Goal: Information Seeking & Learning: Compare options

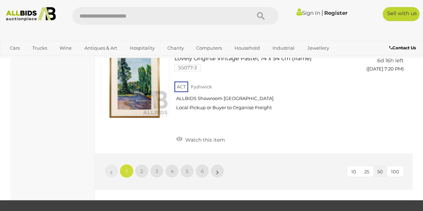
scroll to position [5535, 0]
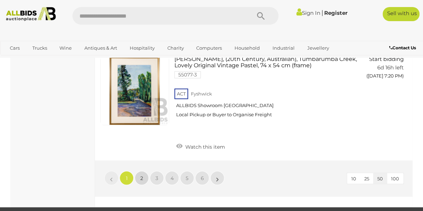
click at [142, 175] on span "2" at bounding box center [141, 178] width 3 height 6
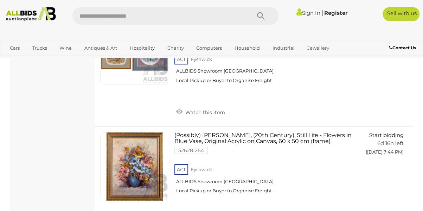
scroll to position [2559, 0]
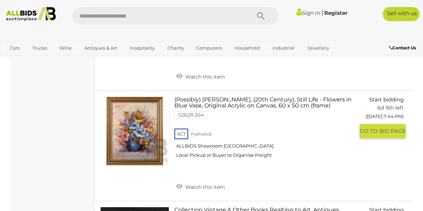
click at [142, 136] on link at bounding box center [134, 130] width 69 height 69
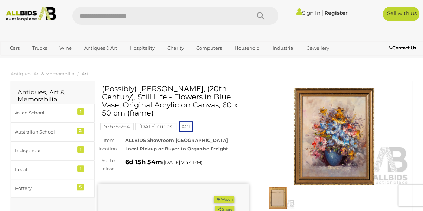
click at [303, 127] on img at bounding box center [334, 136] width 150 height 97
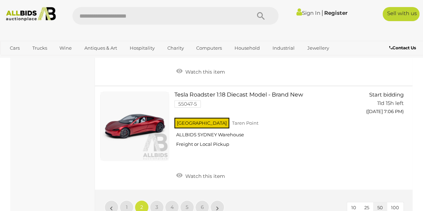
scroll to position [5440, 0]
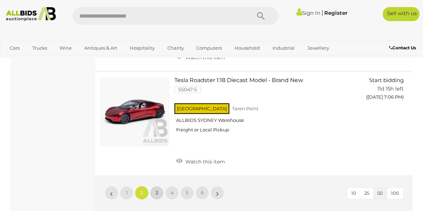
click at [156, 189] on span "3" at bounding box center [157, 192] width 3 height 6
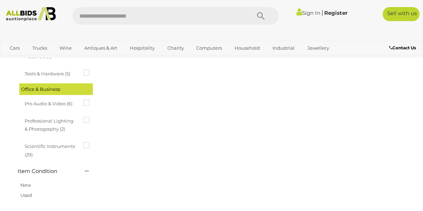
scroll to position [0, 0]
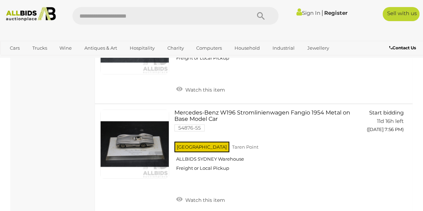
scroll to position [5238, 0]
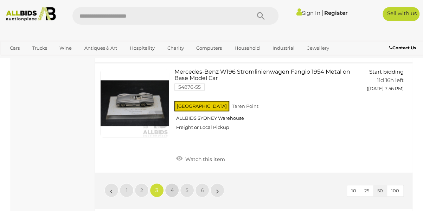
click at [174, 183] on link "4" at bounding box center [172, 190] width 14 height 14
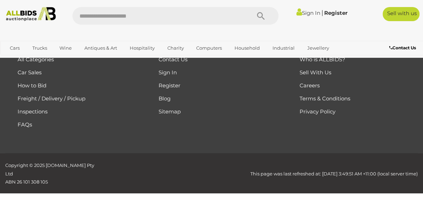
scroll to position [0, 0]
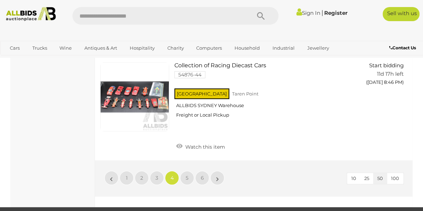
scroll to position [5236, 0]
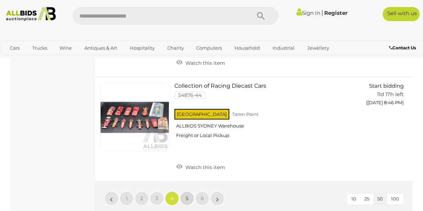
click at [188, 195] on span "5" at bounding box center [187, 198] width 3 height 6
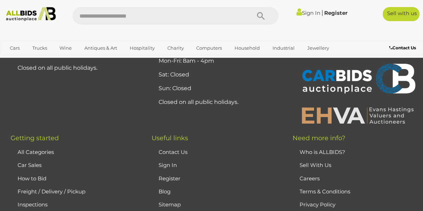
scroll to position [5334, 0]
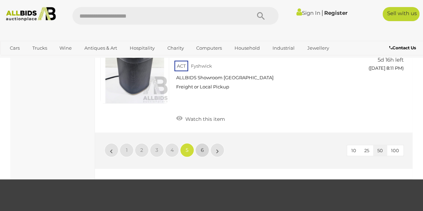
click at [207, 143] on link "6" at bounding box center [202, 150] width 14 height 14
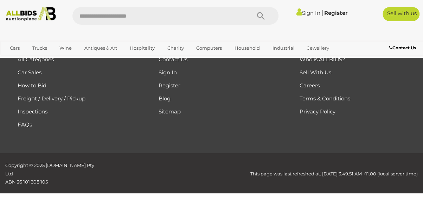
scroll to position [0, 0]
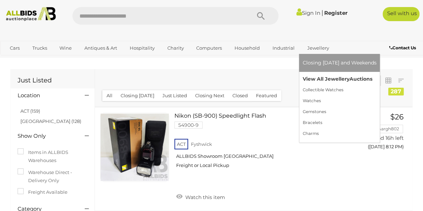
click at [325, 78] on link "View All Jewellery Auctions" at bounding box center [340, 79] width 74 height 11
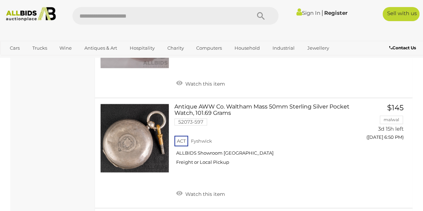
scroll to position [2939, 0]
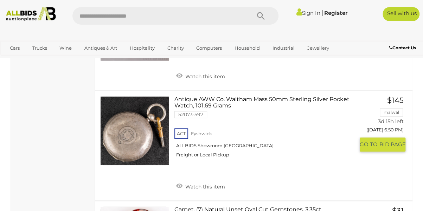
click at [147, 126] on link at bounding box center [134, 130] width 69 height 69
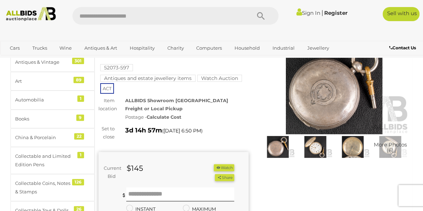
scroll to position [34, 0]
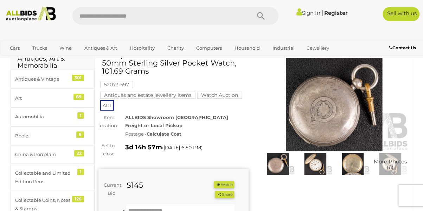
click at [317, 166] on img at bounding box center [315, 164] width 34 height 22
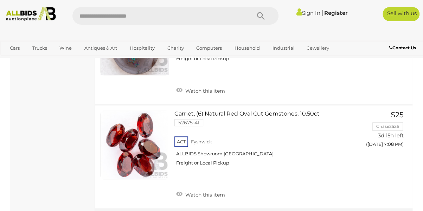
scroll to position [5484, 0]
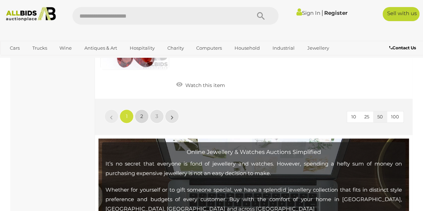
click at [141, 113] on span "2" at bounding box center [141, 116] width 3 height 6
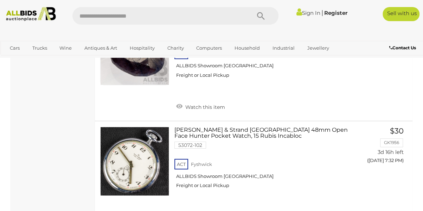
scroll to position [3679, 0]
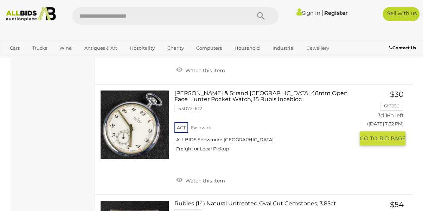
click at [151, 102] on link at bounding box center [134, 124] width 69 height 69
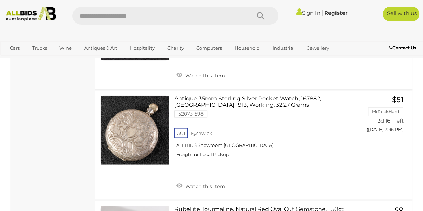
scroll to position [4281, 0]
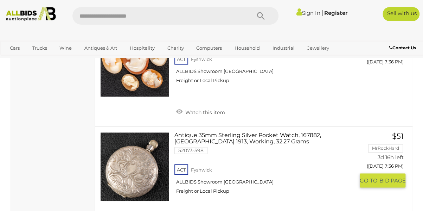
click at [152, 148] on link at bounding box center [134, 166] width 69 height 69
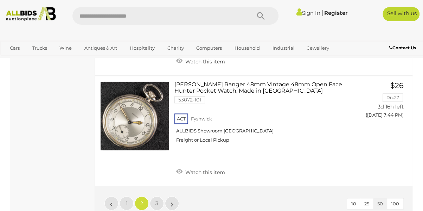
scroll to position [5351, 0]
